Goal: Task Accomplishment & Management: Complete application form

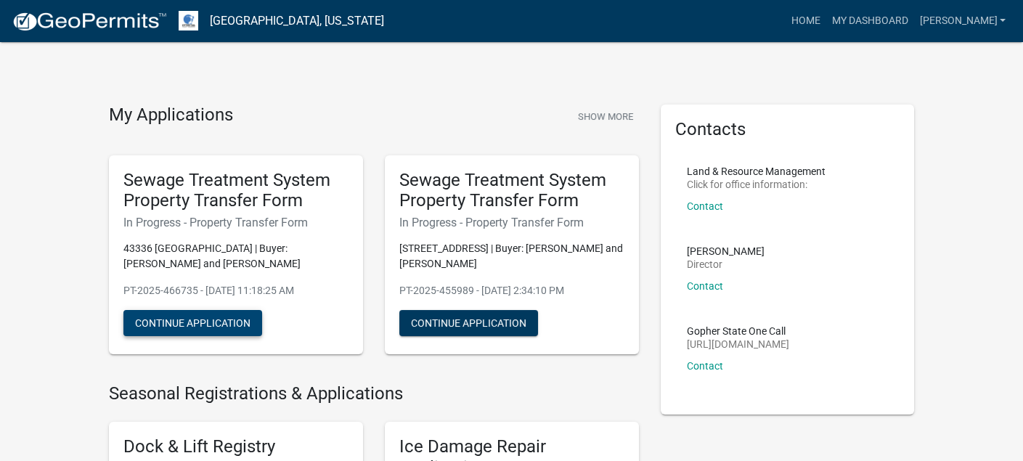
click at [203, 319] on button "Continue Application" at bounding box center [192, 323] width 139 height 26
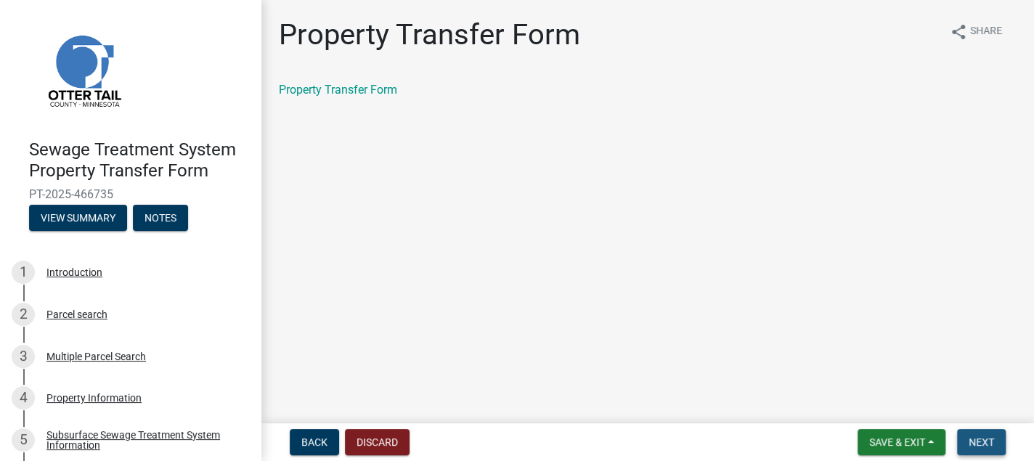
click at [988, 445] on span "Next" at bounding box center [980, 442] width 25 height 12
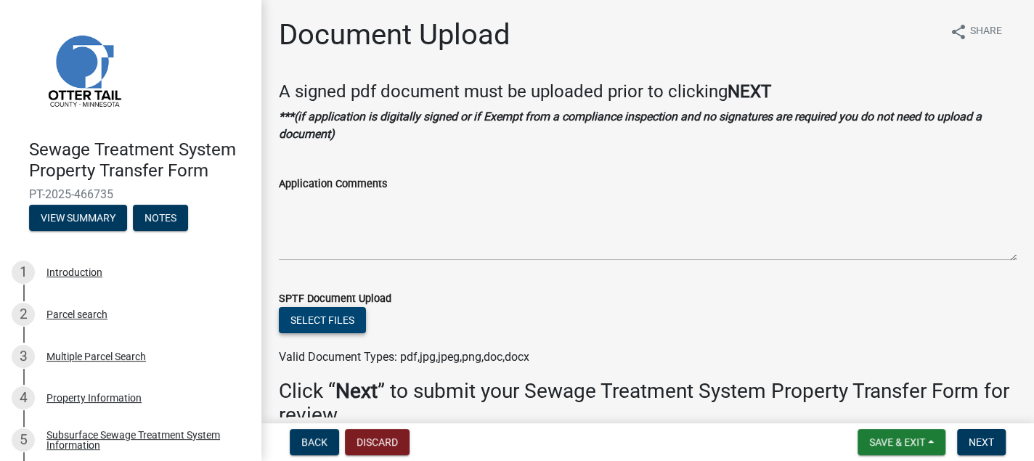
click at [334, 322] on button "Select files" at bounding box center [322, 320] width 87 height 26
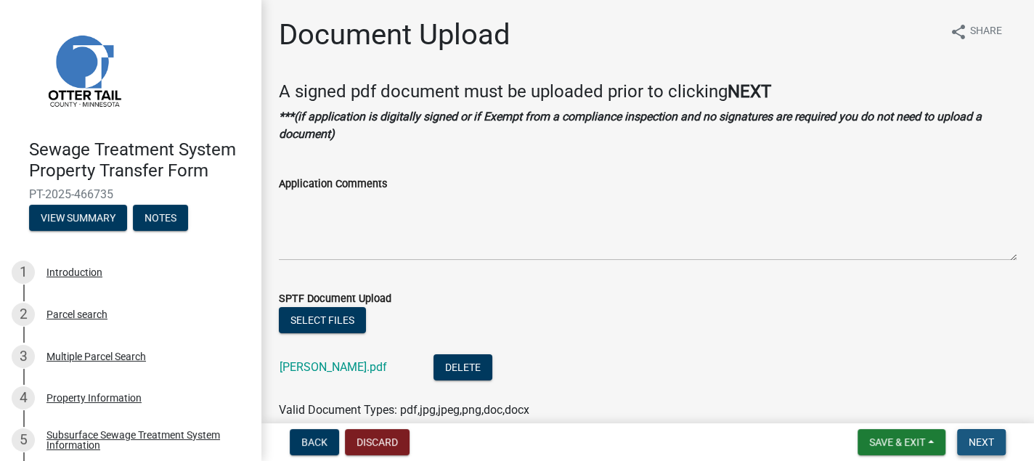
click at [979, 441] on span "Next" at bounding box center [980, 442] width 25 height 12
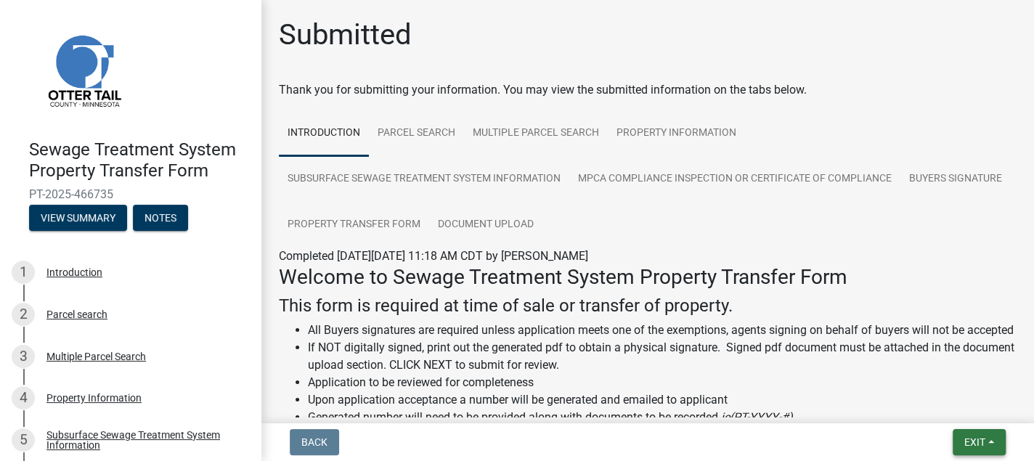
click at [979, 441] on span "Exit" at bounding box center [974, 442] width 21 height 12
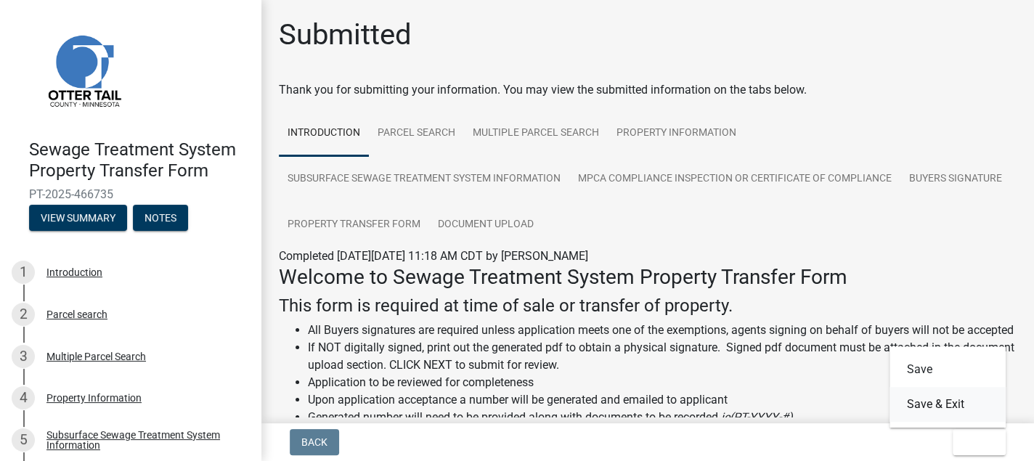
click at [926, 410] on button "Save & Exit" at bounding box center [947, 404] width 116 height 35
